Goal: Transaction & Acquisition: Subscribe to service/newsletter

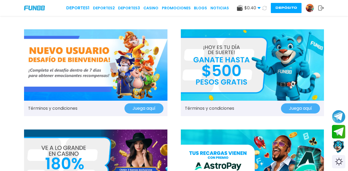
click at [82, 58] on img at bounding box center [95, 65] width 143 height 72
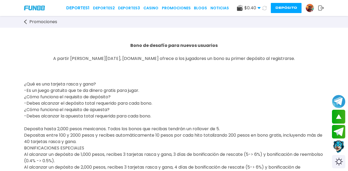
click at [313, 9] on img at bounding box center [310, 8] width 8 height 8
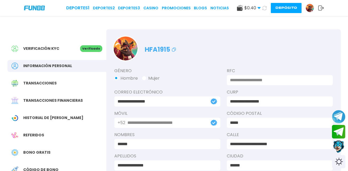
click at [45, 50] on span "Verificación KYC" at bounding box center [41, 49] width 36 height 6
click at [51, 47] on span "Verificación KYC" at bounding box center [41, 49] width 36 height 6
click at [170, 6] on link "Promociones" at bounding box center [176, 8] width 29 height 6
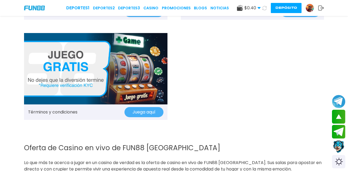
scroll to position [601, 0]
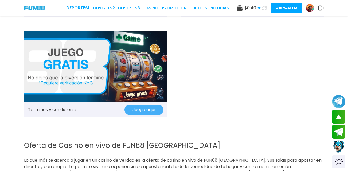
click at [143, 108] on button "Juega aquí" at bounding box center [143, 110] width 39 height 10
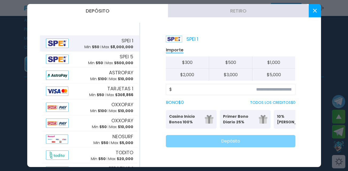
scroll to position [1288, 0]
click at [313, 13] on button at bounding box center [315, 10] width 12 height 13
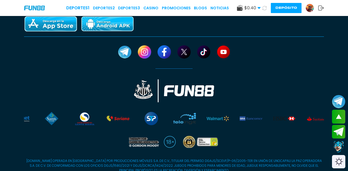
click at [322, 9] on icon at bounding box center [321, 7] width 6 height 5
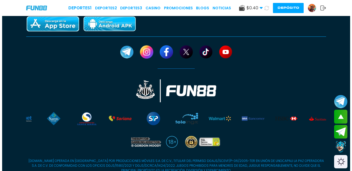
scroll to position [0, 0]
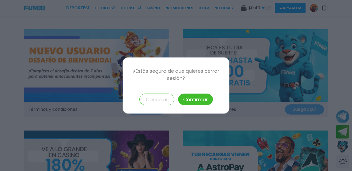
click at [179, 100] on button "Confirmar" at bounding box center [195, 99] width 35 height 11
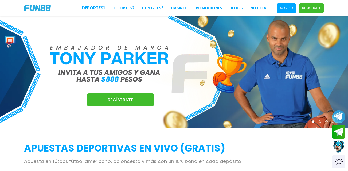
click at [286, 5] on span "Acceso" at bounding box center [286, 7] width 19 height 9
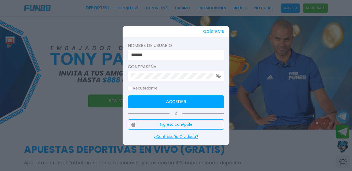
click at [165, 55] on input "*******" at bounding box center [174, 55] width 86 height 6
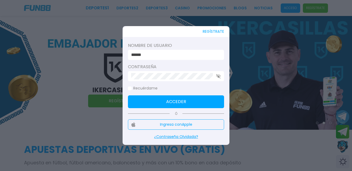
type input "**********"
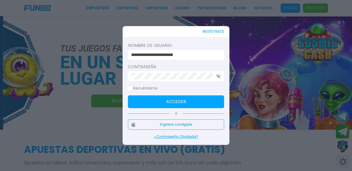
click at [217, 75] on use "button" at bounding box center [218, 76] width 5 height 5
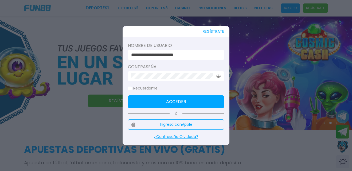
click at [184, 98] on button "Acceder" at bounding box center [176, 102] width 96 height 13
